Goal: Information Seeking & Learning: Learn about a topic

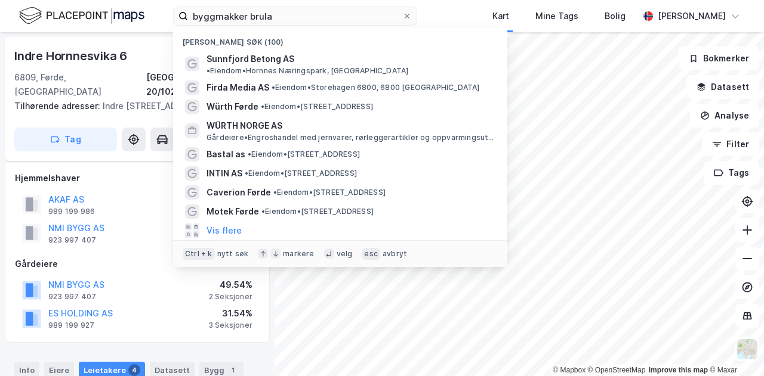
scroll to position [427, 0]
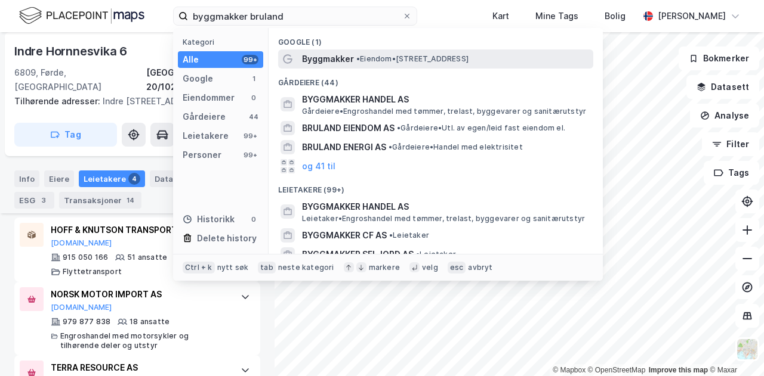
type input "byggmakker bruland"
click at [360, 58] on span "•" at bounding box center [358, 58] width 4 height 9
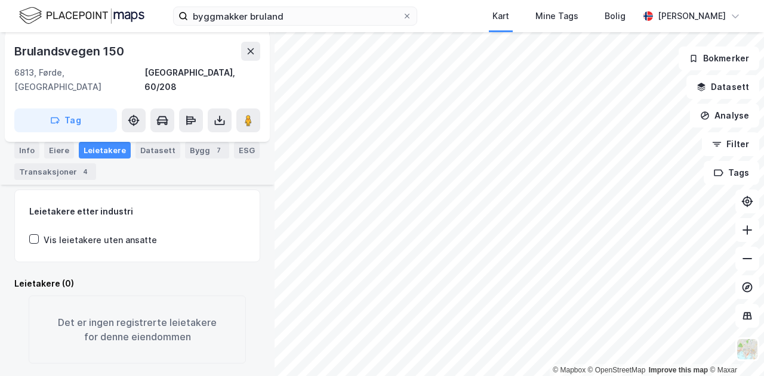
scroll to position [234, 0]
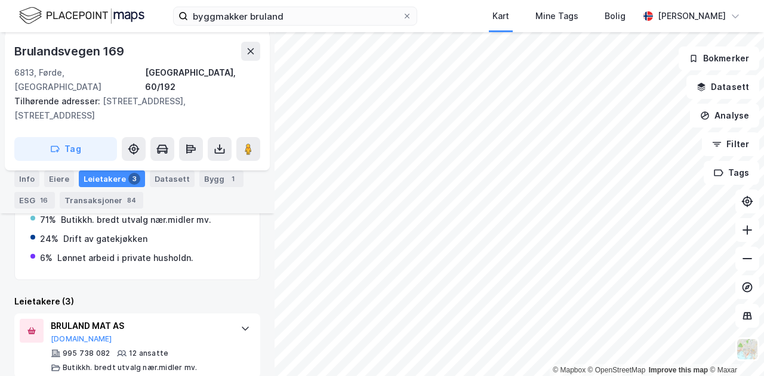
scroll to position [379, 0]
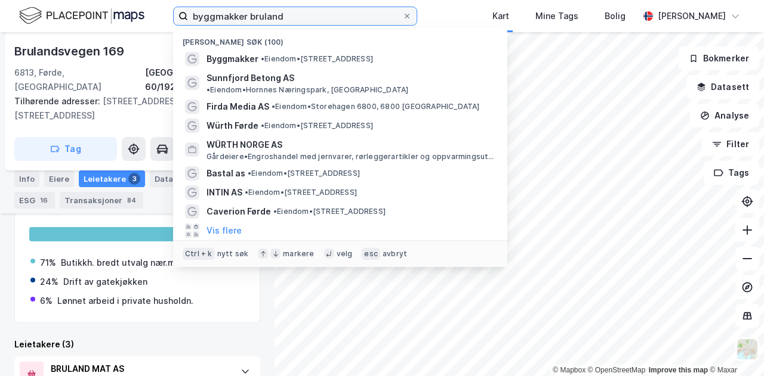
click at [254, 15] on input "byggmakker bruland" at bounding box center [295, 16] width 214 height 18
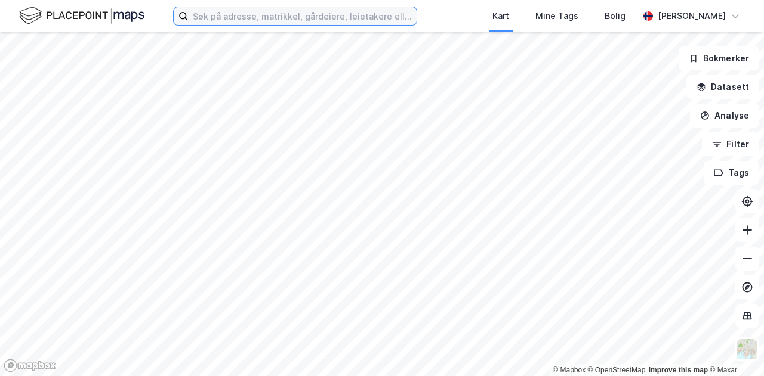
click at [291, 21] on input at bounding box center [302, 16] width 228 height 18
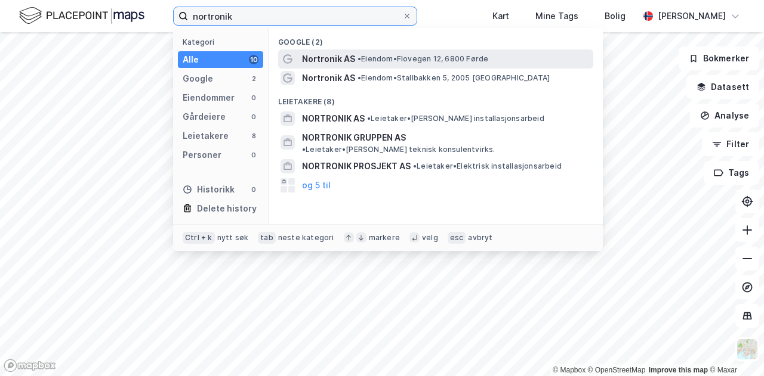
type input "nortronik"
click at [350, 61] on span "Nortronik AS" at bounding box center [328, 59] width 53 height 14
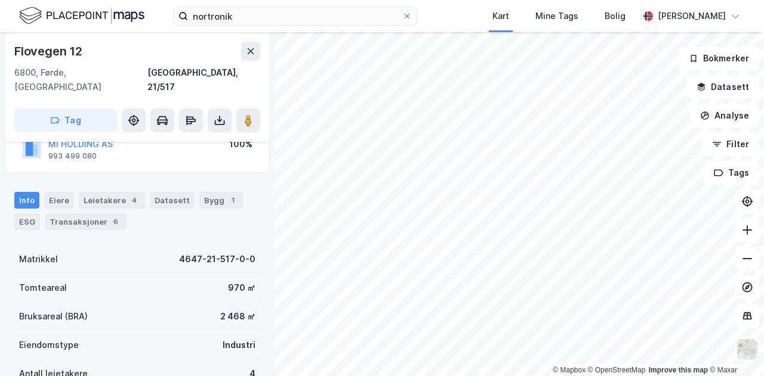
scroll to position [183, 0]
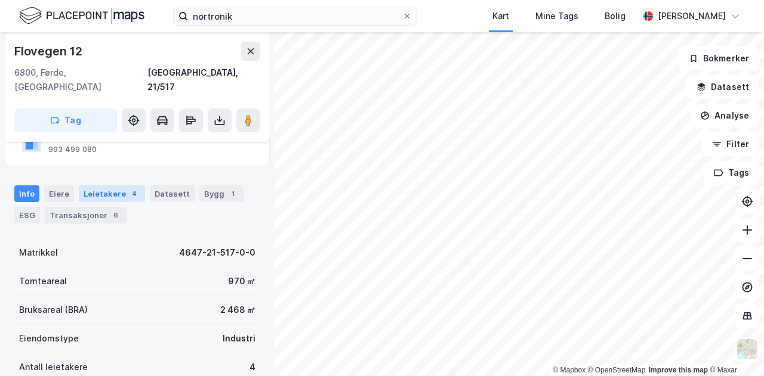
click at [111, 186] on div "Leietakere 4" at bounding box center [112, 194] width 66 height 17
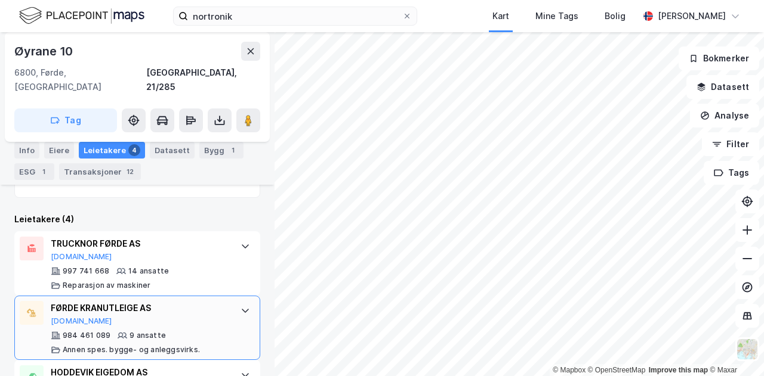
scroll to position [523, 0]
